Goal: Information Seeking & Learning: Learn about a topic

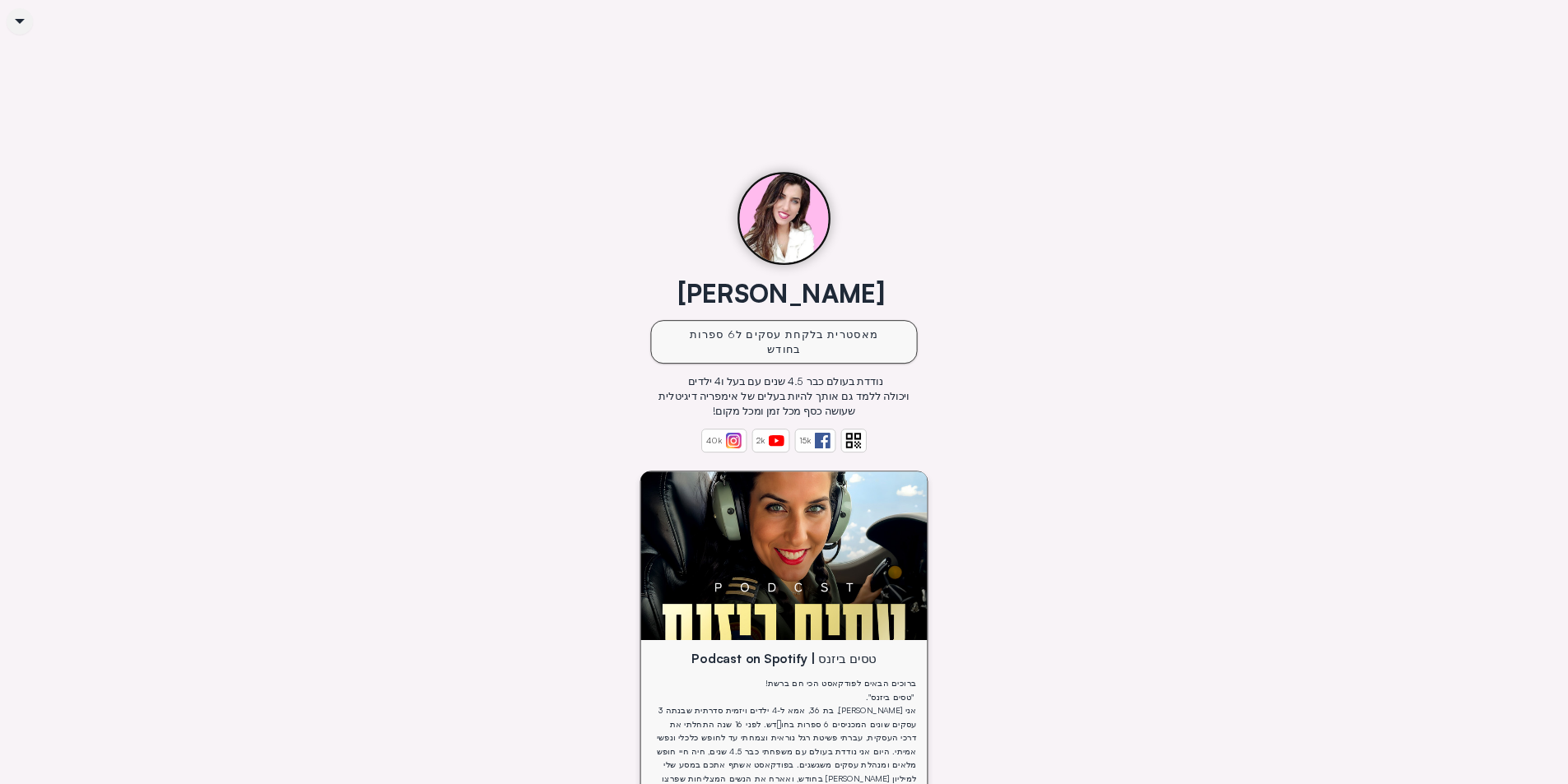
click at [928, 265] on div "[PERSON_NAME] מאסטרית בלקחת עסקים ל6 ספרות בחודש נודדת בעולם כבר 4.5 שנים עם בע…" at bounding box center [784, 364] width 287 height 198
click at [986, 204] on div "[PERSON_NAME] מאסטרית בלקחת עסקים ל6 ספרות בחודש נודדת בעולם כבר 4.5 שנים עם בע…" at bounding box center [784, 688] width 1255 height 1064
click at [1039, 246] on div "[PERSON_NAME] מאסטרית בלקחת עסקים ל6 ספרות בחודש נודדת בעולם כבר 4.5 שנים עם בע…" at bounding box center [784, 688] width 1255 height 1064
click at [1100, 258] on div "[PERSON_NAME] מאסטרית בלקחת עסקים ל6 ספרות בחודש נודדת בעולם כבר 4.5 שנים עם בע…" at bounding box center [784, 688] width 1255 height 1064
click at [1105, 252] on div "[PERSON_NAME] מאסטרית בלקחת עסקים ל6 ספרות בחודש נודדת בעולם כבר 4.5 שנים עם בע…" at bounding box center [784, 688] width 1255 height 1064
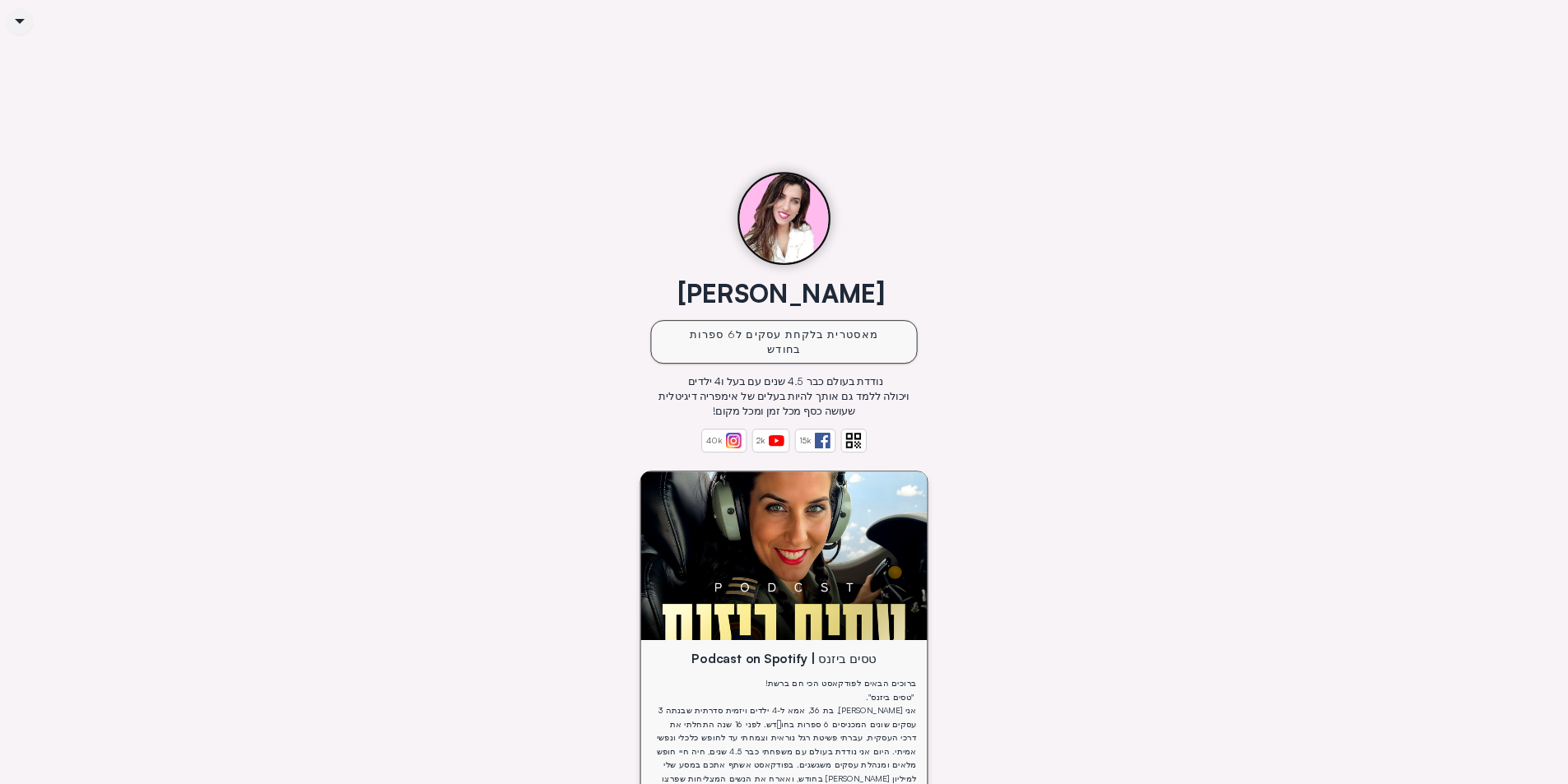
click at [1110, 247] on div "[PERSON_NAME] מאסטרית בלקחת עסקים ל6 ספרות בחודש נודדת בעולם כבר 4.5 שנים עם בע…" at bounding box center [784, 688] width 1255 height 1064
click at [1144, 300] on div "[PERSON_NAME] מאסטרית בלקחת עסקים ל6 ספרות בחודש נודדת בעולם כבר 4.5 שנים עם בע…" at bounding box center [784, 688] width 1255 height 1064
click at [1122, 251] on div "[PERSON_NAME] מאסטרית בלקחת עסקים ל6 ספרות בחודש נודדת בעולם כבר 4.5 שנים עם בע…" at bounding box center [784, 688] width 1255 height 1064
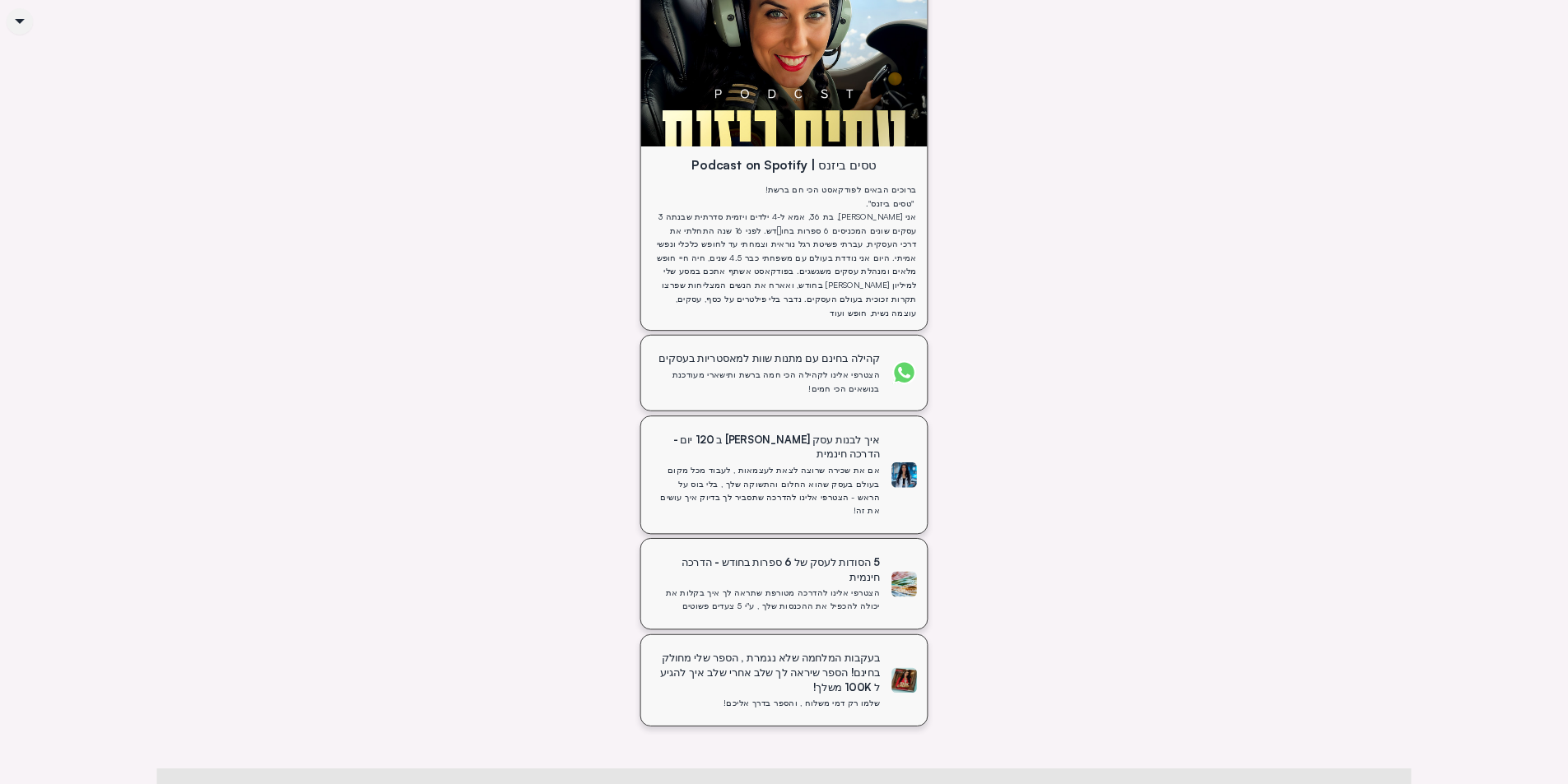
scroll to position [603, 0]
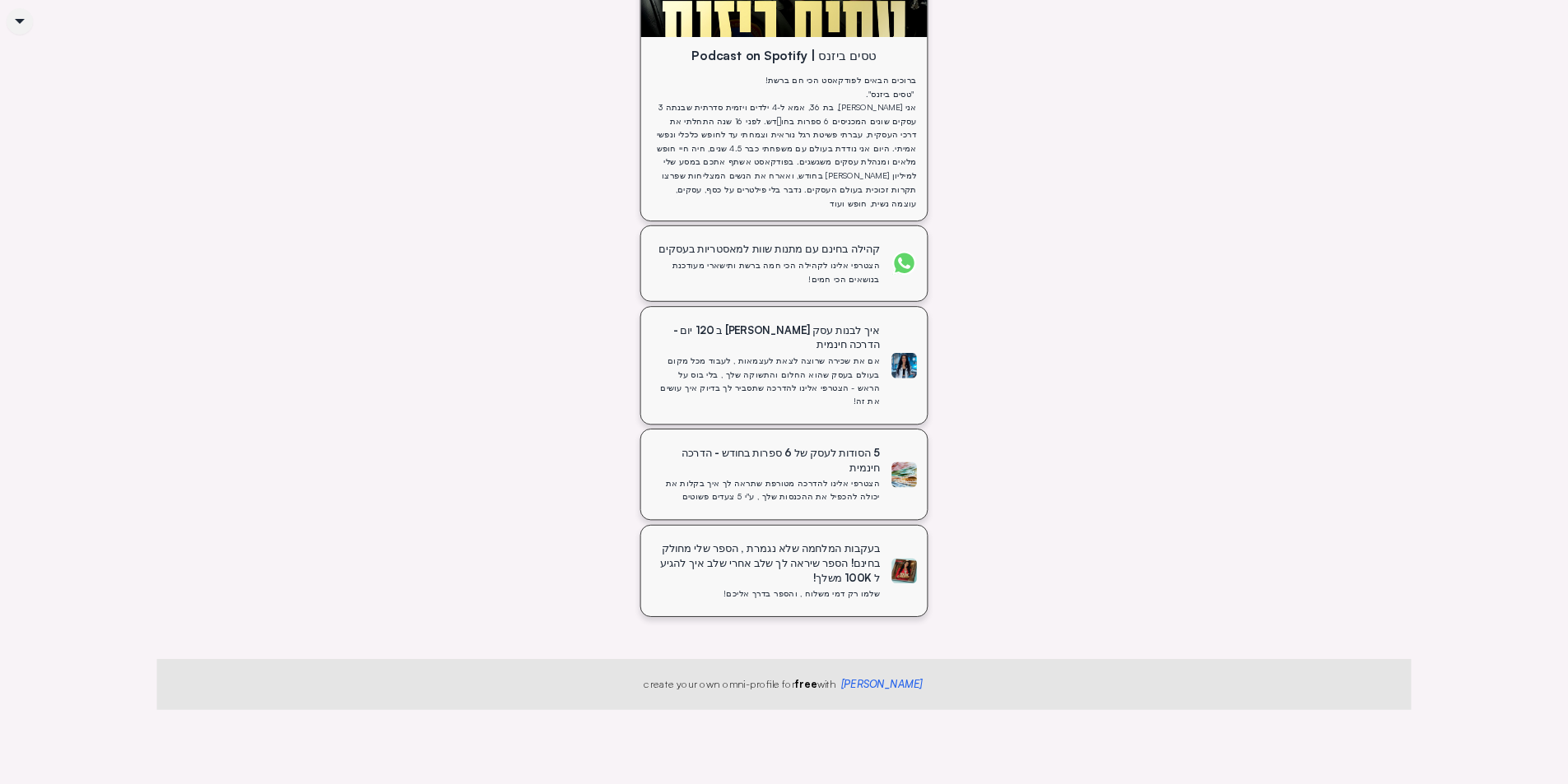
click at [1152, 238] on div "[PERSON_NAME] מאסטרית בלקחת עסקים ל6 ספרות בחודש נודדת בעולם כבר 4.5 שנים עם בע…" at bounding box center [784, 85] width 1255 height 1064
drag, startPoint x: 1173, startPoint y: 254, endPoint x: 1174, endPoint y: 245, distance: 9.1
click at [1173, 253] on div "[PERSON_NAME] מאסטרית בלקחת עסקים ל6 ספרות בחודש נודדת בעולם כבר 4.5 שנים עם בע…" at bounding box center [784, 85] width 1255 height 1064
click at [1174, 242] on div "[PERSON_NAME] מאסטרית בלקחת עסקים ל6 ספרות בחודש נודדת בעולם כבר 4.5 שנים עם בע…" at bounding box center [784, 85] width 1255 height 1064
click at [1177, 230] on div "[PERSON_NAME] מאסטרית בלקחת עסקים ל6 ספרות בחודש נודדת בעולם כבר 4.5 שנים עם בע…" at bounding box center [784, 85] width 1255 height 1064
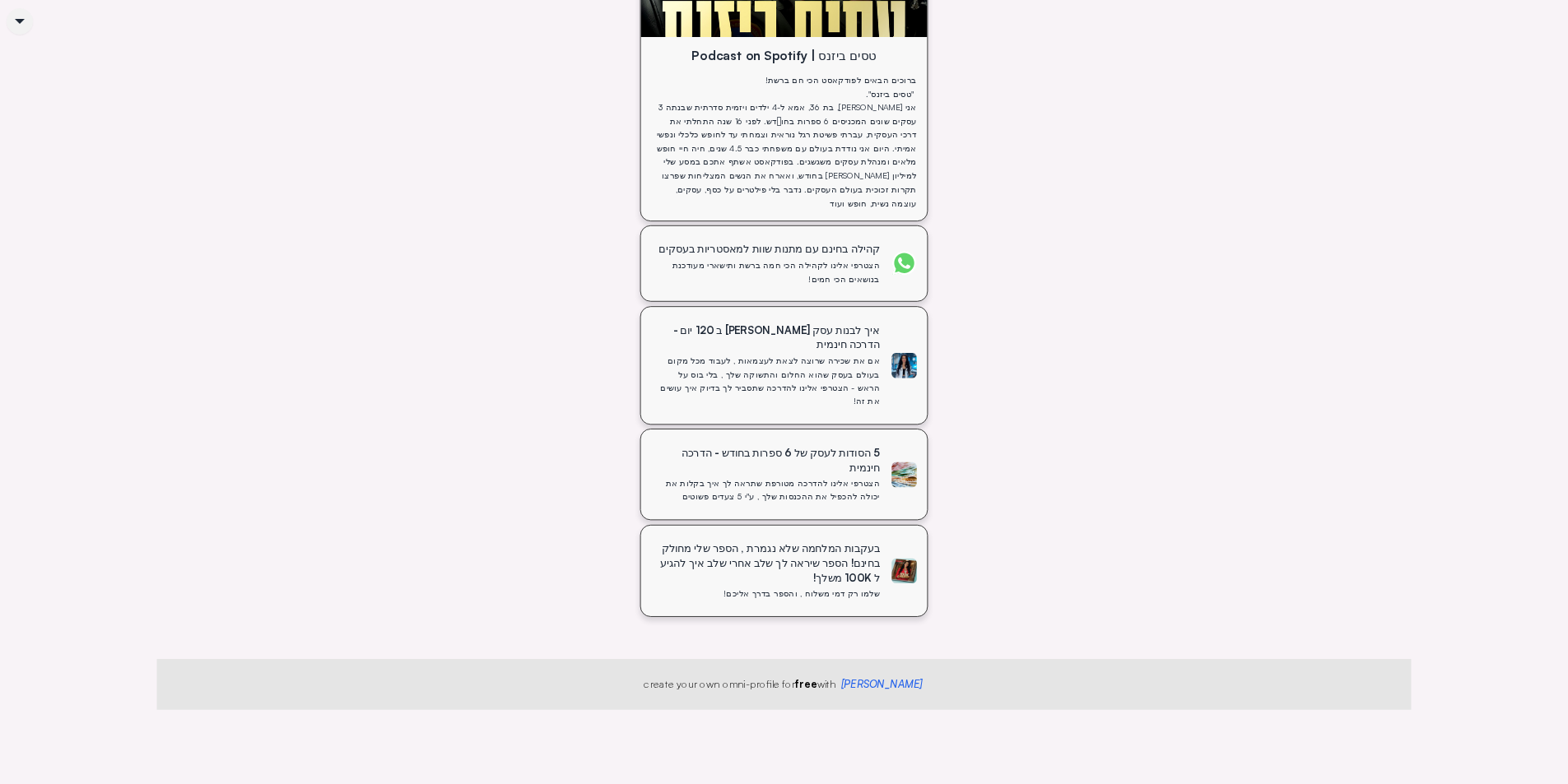
scroll to position [0, 0]
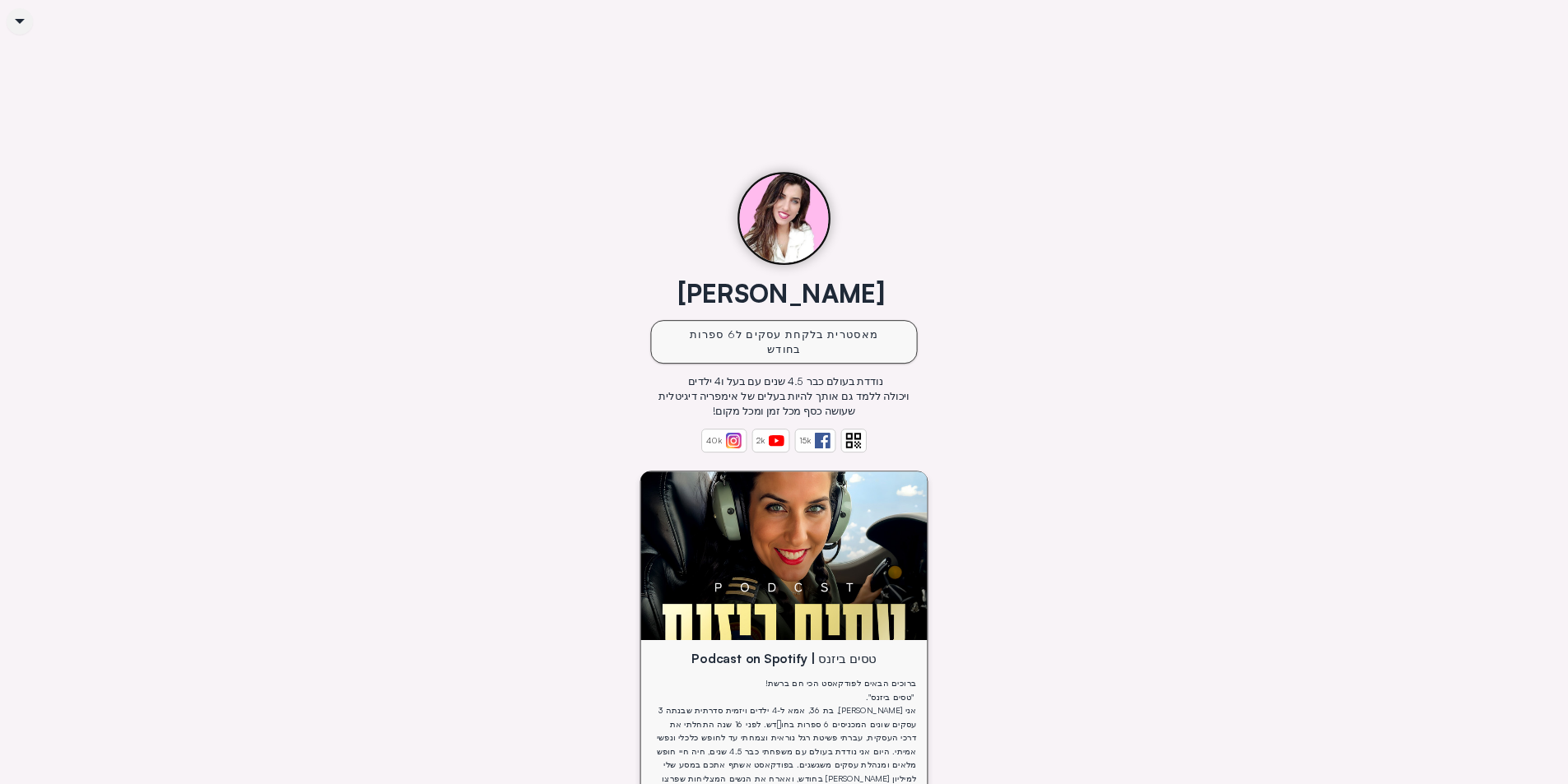
click at [497, 423] on div "[PERSON_NAME] מאסטרית בלקחת עסקים ל6 ספרות בחודש נודדת בעולם כבר 4.5 שנים עם בע…" at bounding box center [784, 688] width 1255 height 1064
click at [465, 372] on div "[PERSON_NAME] מאסטרית בלקחת עסקים ל6 ספרות בחודש נודדת בעולם כבר 4.5 שנים עם בע…" at bounding box center [784, 688] width 1255 height 1064
drag, startPoint x: 462, startPoint y: 365, endPoint x: 463, endPoint y: 347, distance: 18.0
click at [461, 362] on div "[PERSON_NAME] מאסטרית בלקחת עסקים ל6 ספרות בחודש נודדת בעולם כבר 4.5 שנים עם בע…" at bounding box center [784, 688] width 1255 height 1064
click at [463, 346] on div "[PERSON_NAME] מאסטרית בלקחת עסקים ל6 ספרות בחודש נודדת בעולם כבר 4.5 שנים עם בע…" at bounding box center [784, 688] width 1255 height 1064
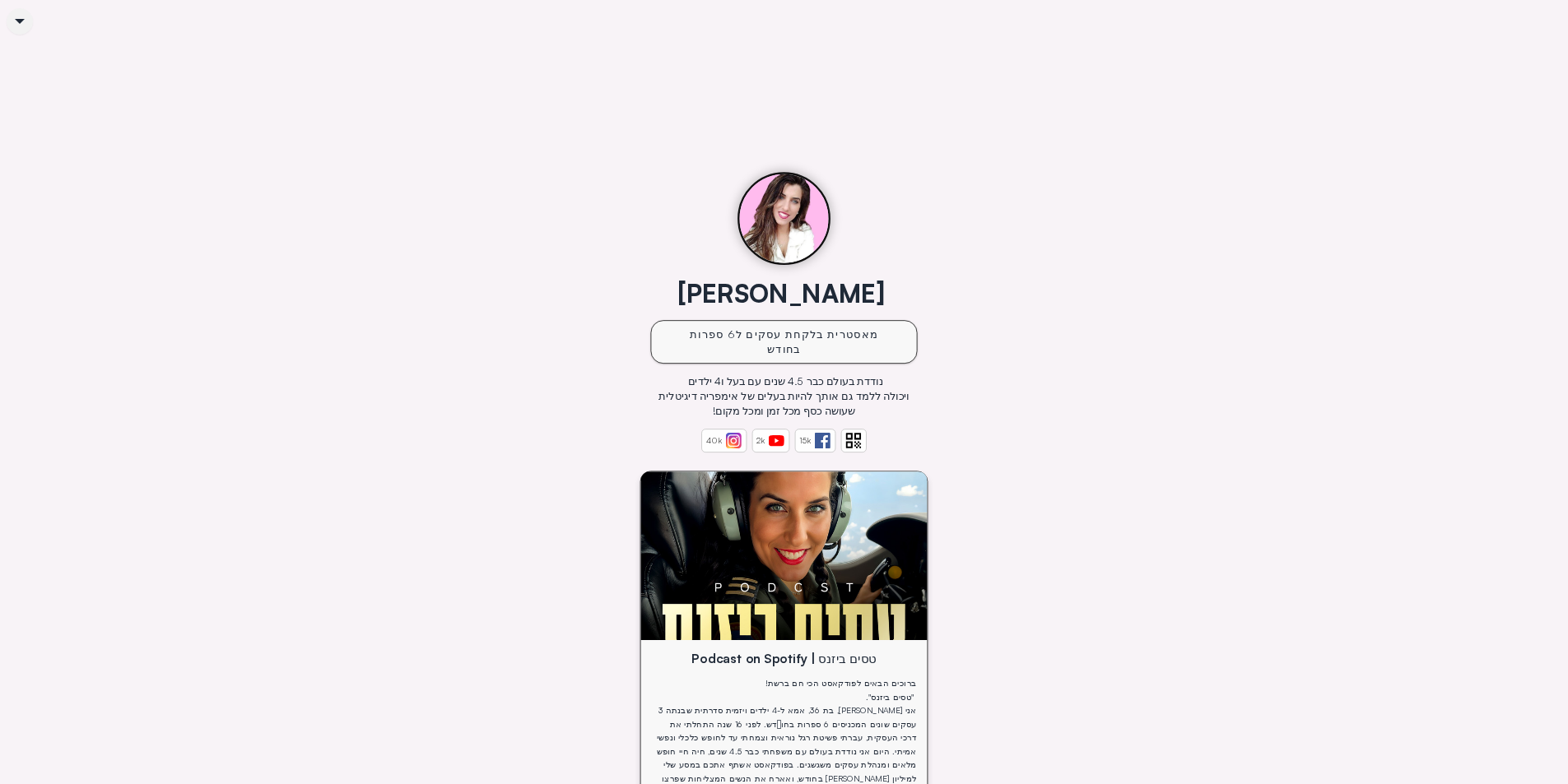
click at [467, 329] on div "[PERSON_NAME] מאסטרית בלקחת עסקים ל6 ספרות בחודש נודדת בעולם כבר 4.5 שנים עם בע…" at bounding box center [784, 688] width 1255 height 1064
click at [726, 433] on img at bounding box center [734, 441] width 16 height 16
